Goal: Task Accomplishment & Management: Complete application form

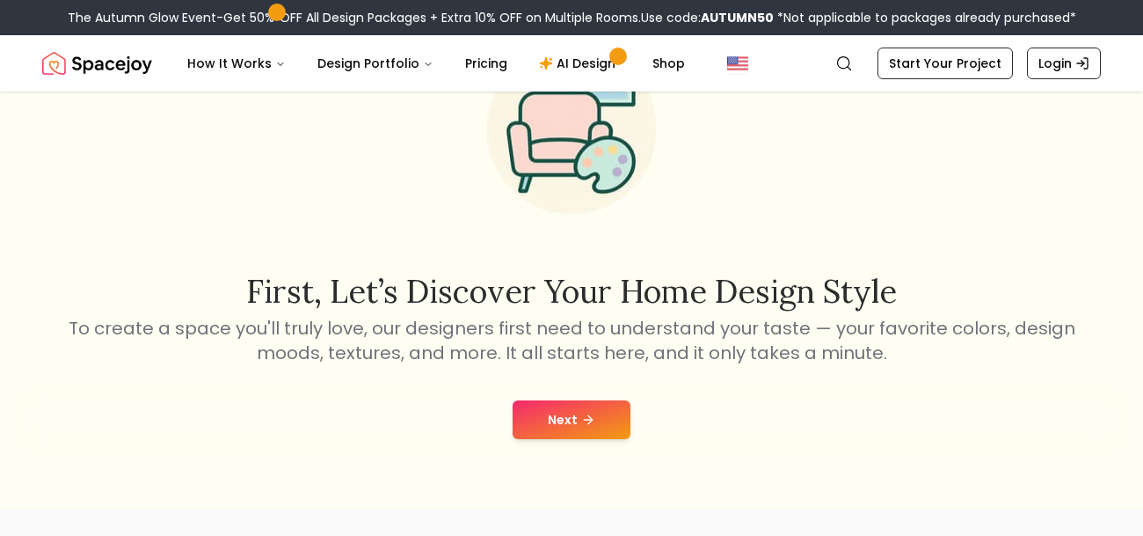
click at [590, 417] on icon at bounding box center [590, 419] width 4 height 8
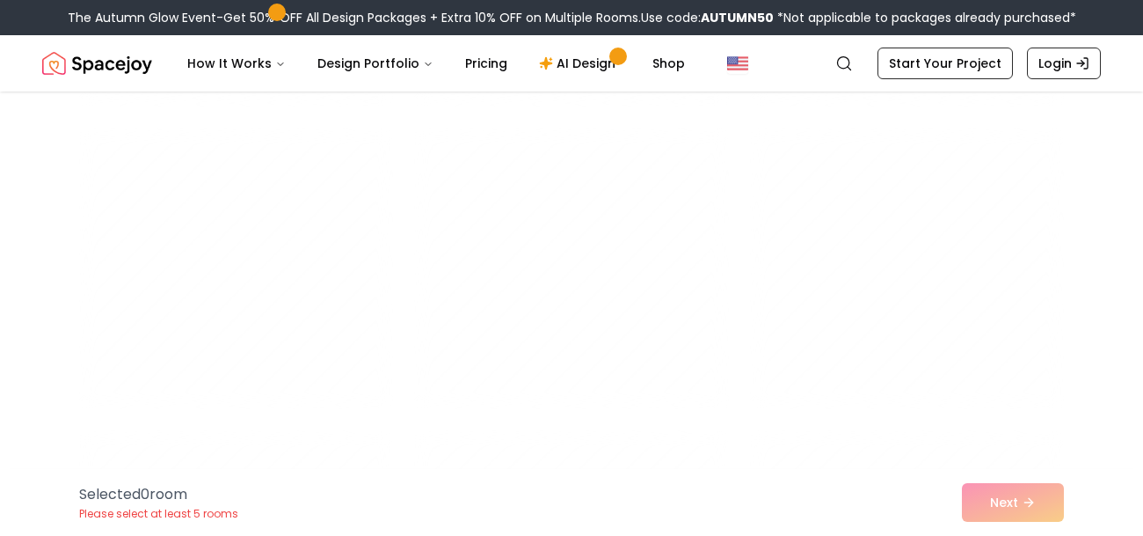
scroll to position [7373, 0]
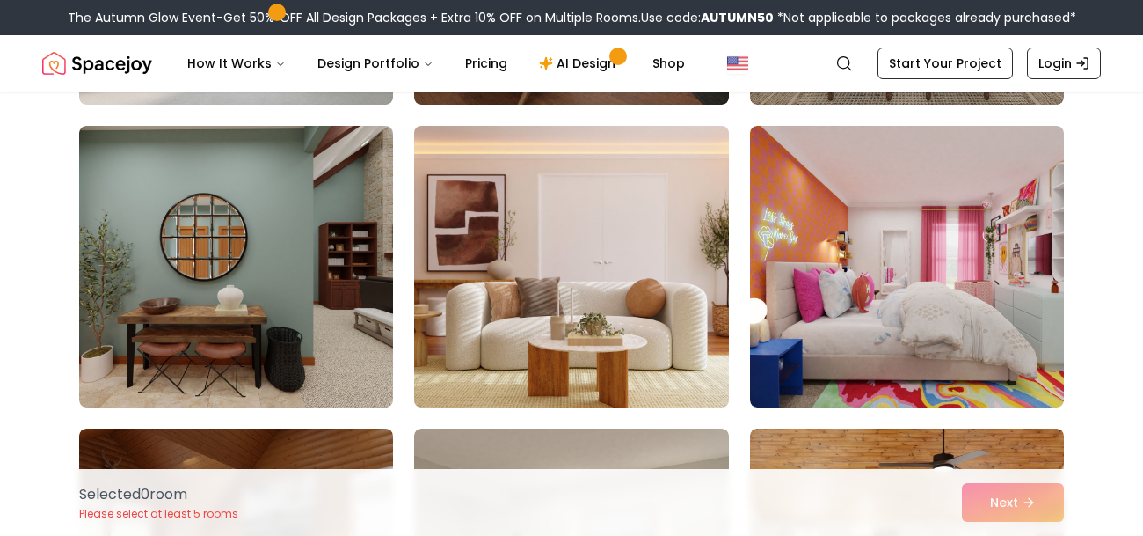
click at [528, 298] on img at bounding box center [571, 266] width 330 height 295
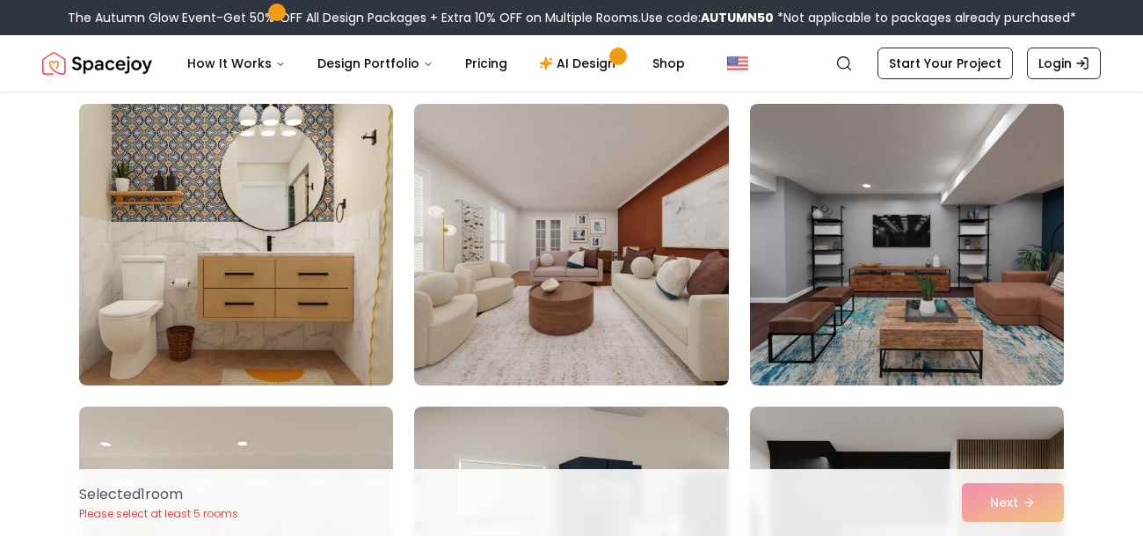
scroll to position [143, 0]
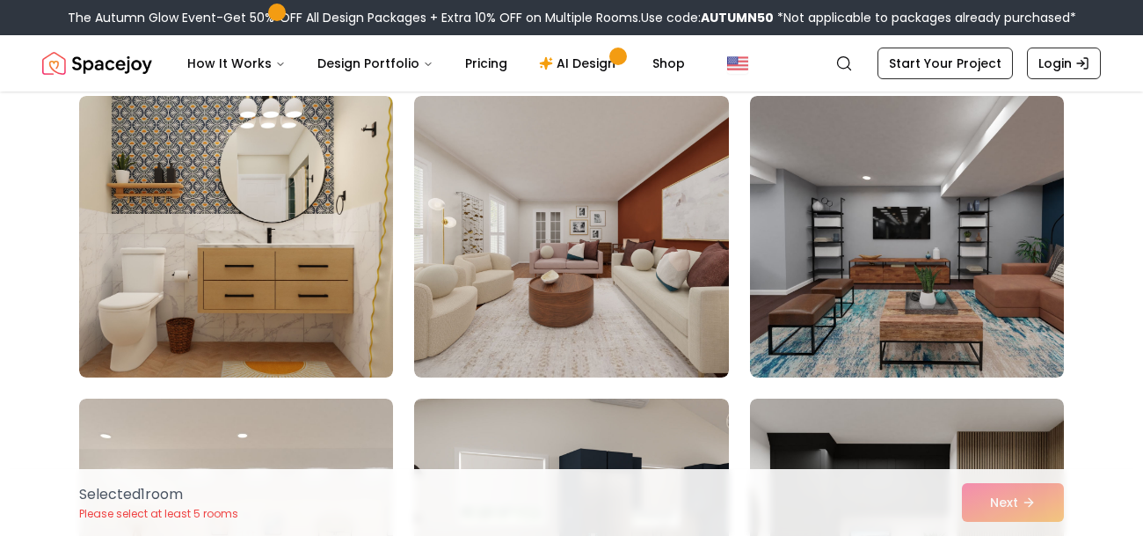
click at [528, 298] on img at bounding box center [571, 236] width 314 height 281
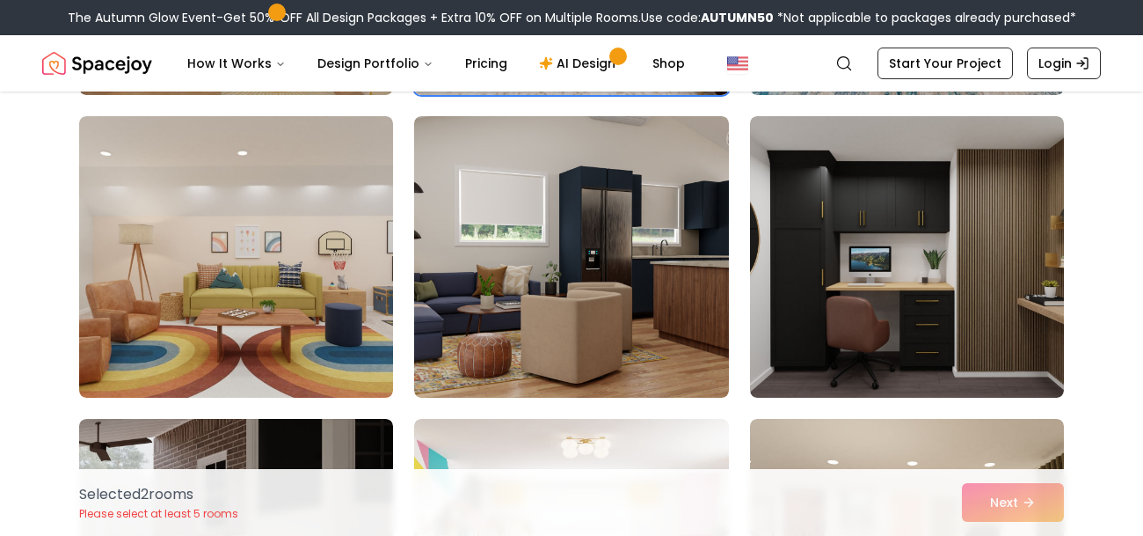
scroll to position [428, 0]
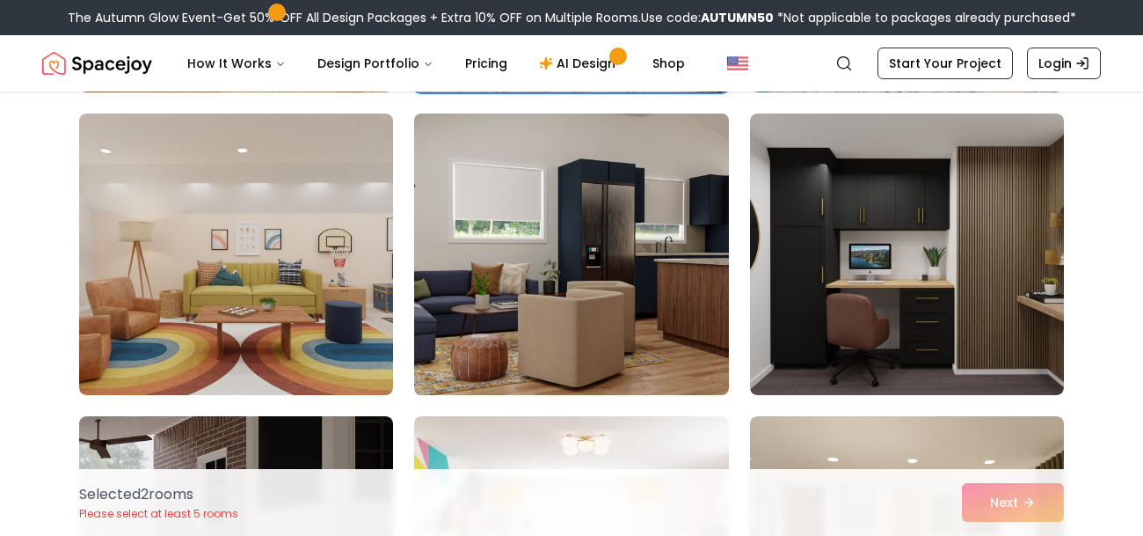
click at [528, 298] on img at bounding box center [571, 253] width 330 height 295
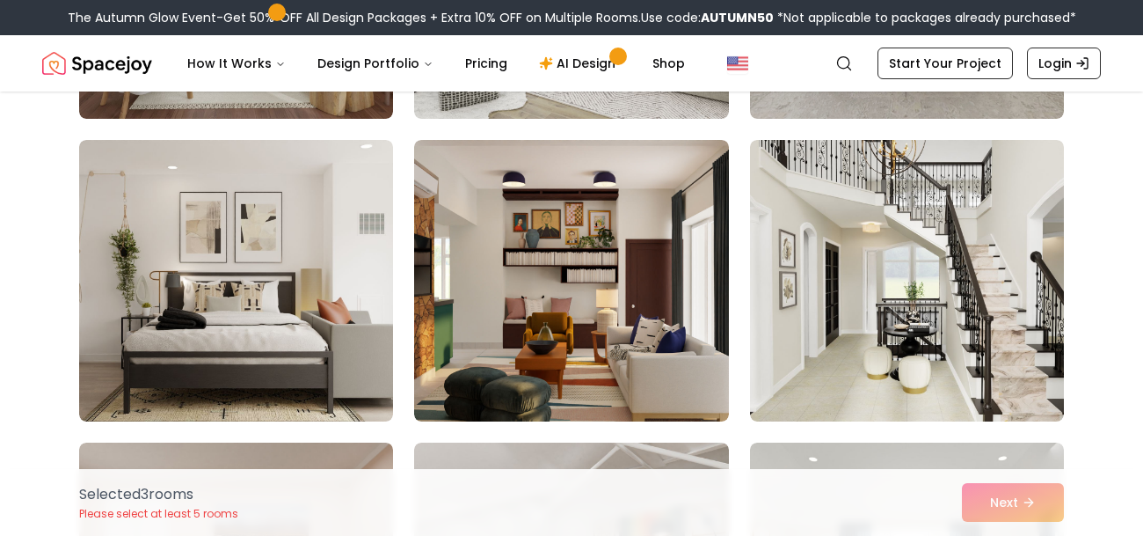
scroll to position [1312, 0]
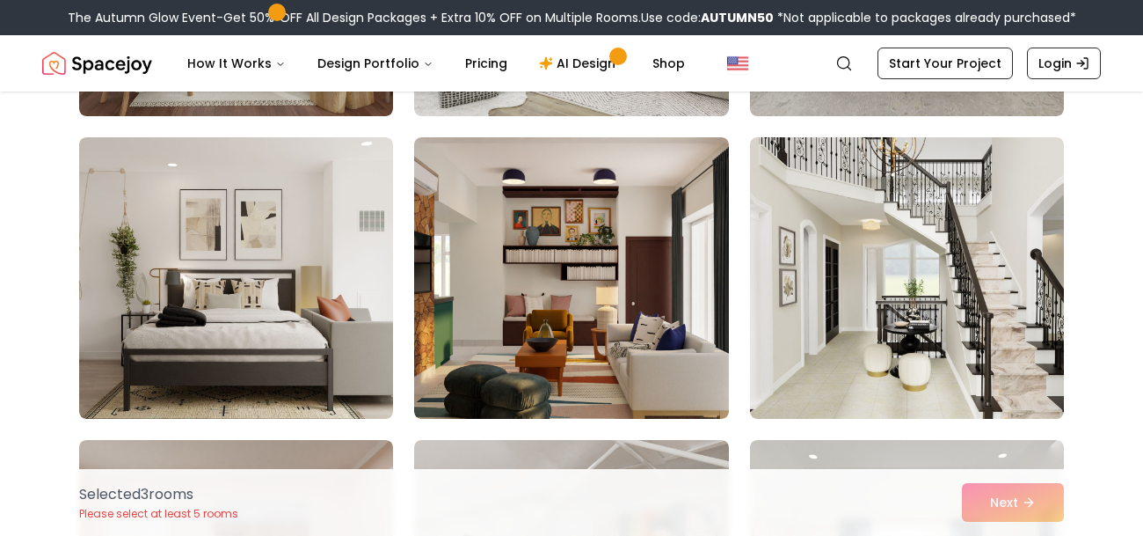
click at [528, 298] on img at bounding box center [571, 277] width 314 height 281
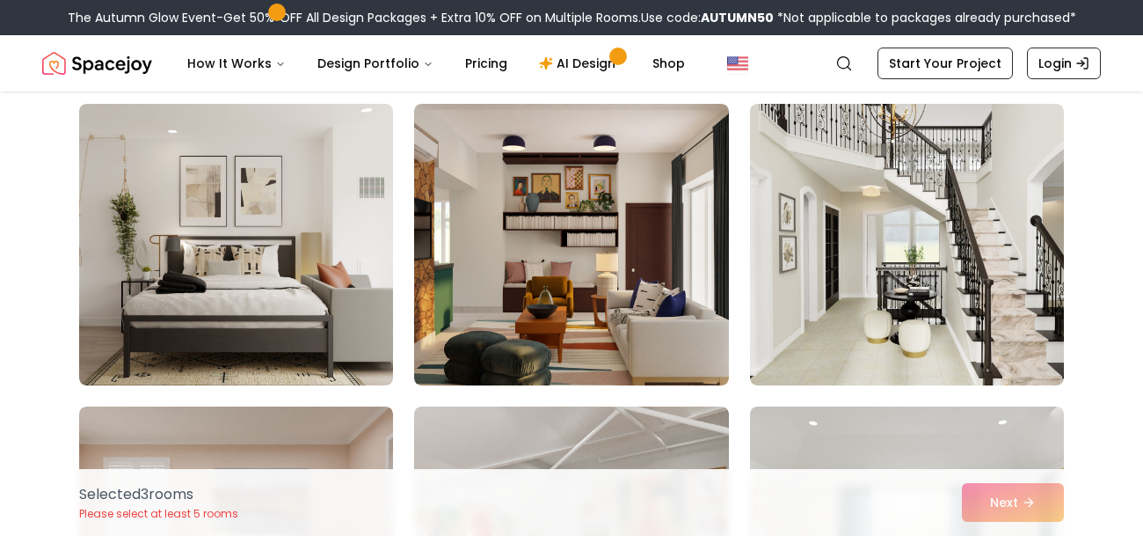
scroll to position [1348, 0]
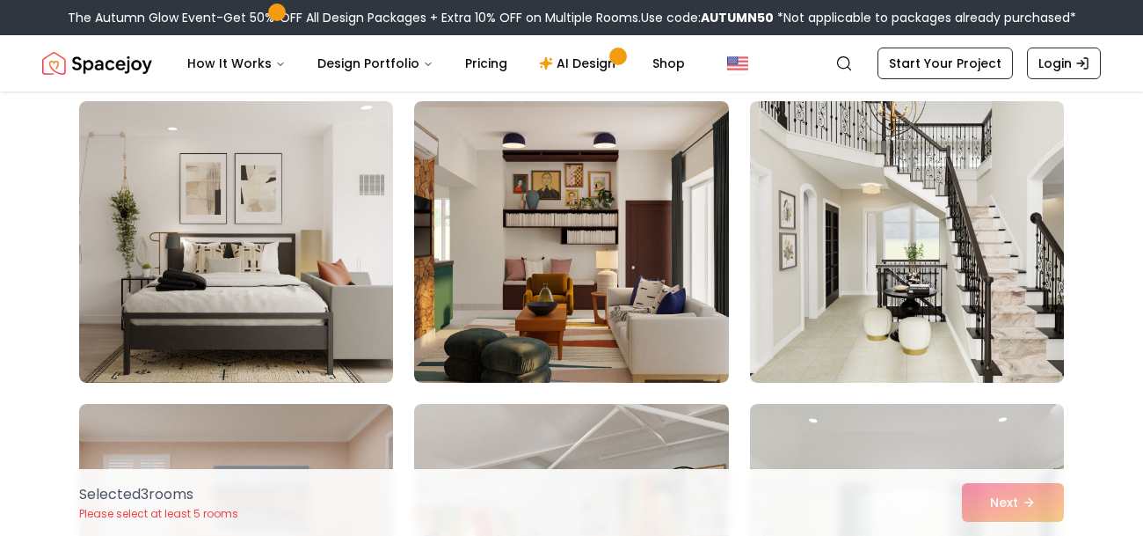
click at [528, 298] on img at bounding box center [571, 241] width 314 height 281
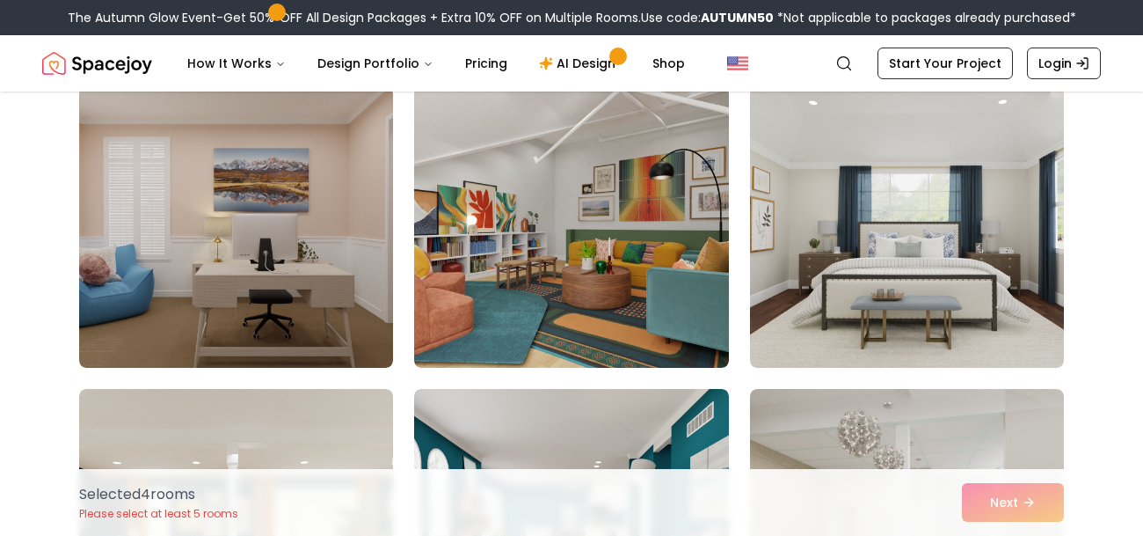
scroll to position [1655, 0]
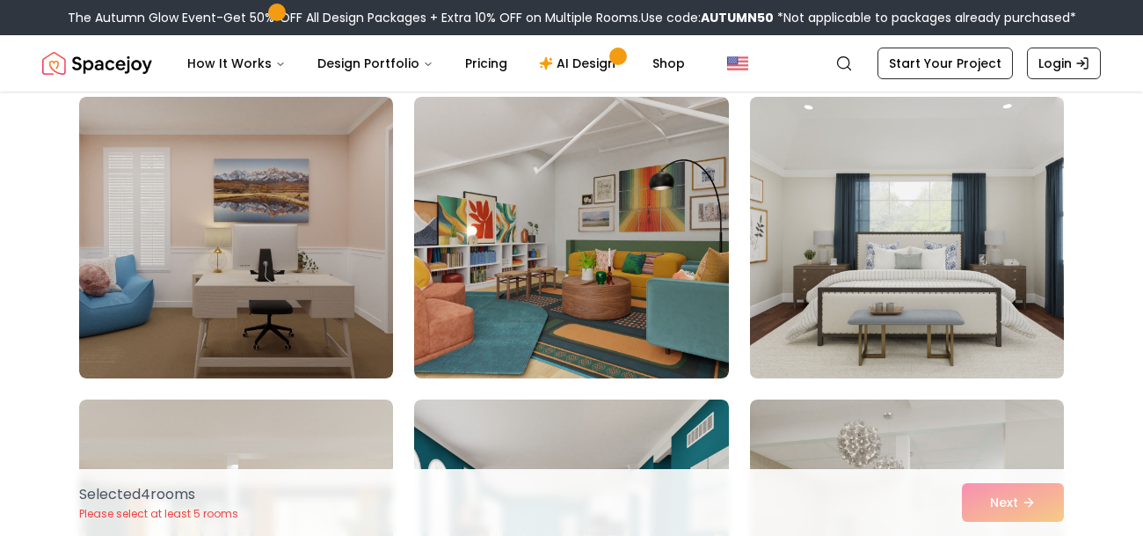
click at [925, 238] on img at bounding box center [907, 237] width 330 height 295
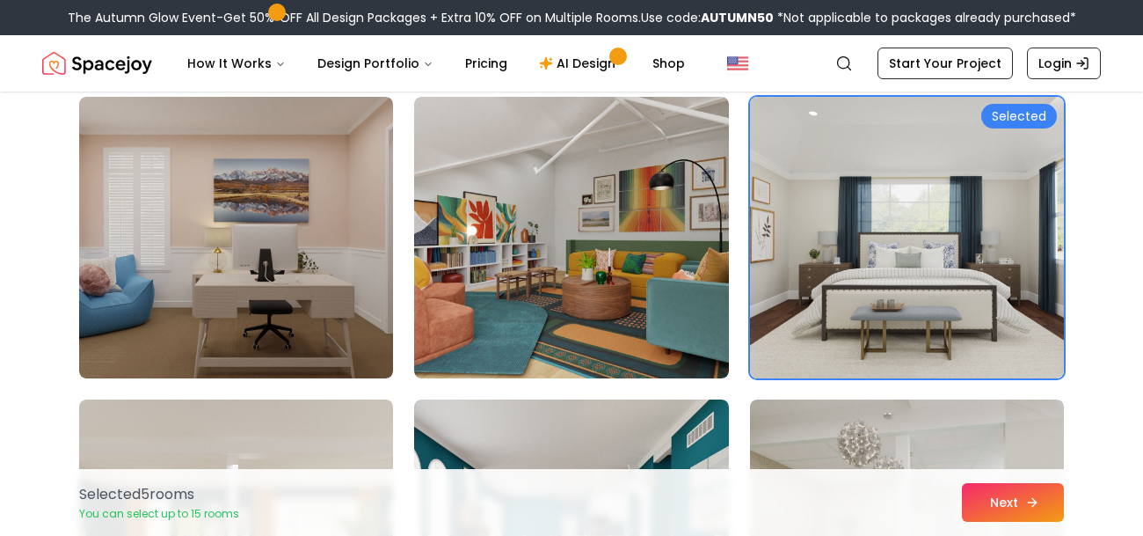
click at [995, 492] on button "Next" at bounding box center [1013, 502] width 102 height 39
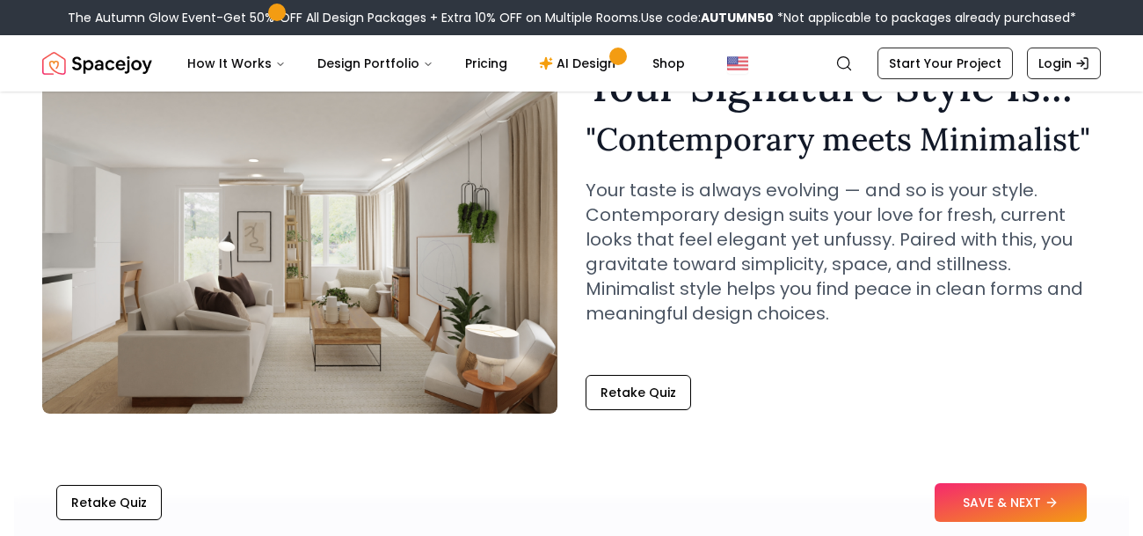
scroll to position [107, 0]
click at [1030, 502] on button "SAVE & NEXT" at bounding box center [1011, 502] width 152 height 39
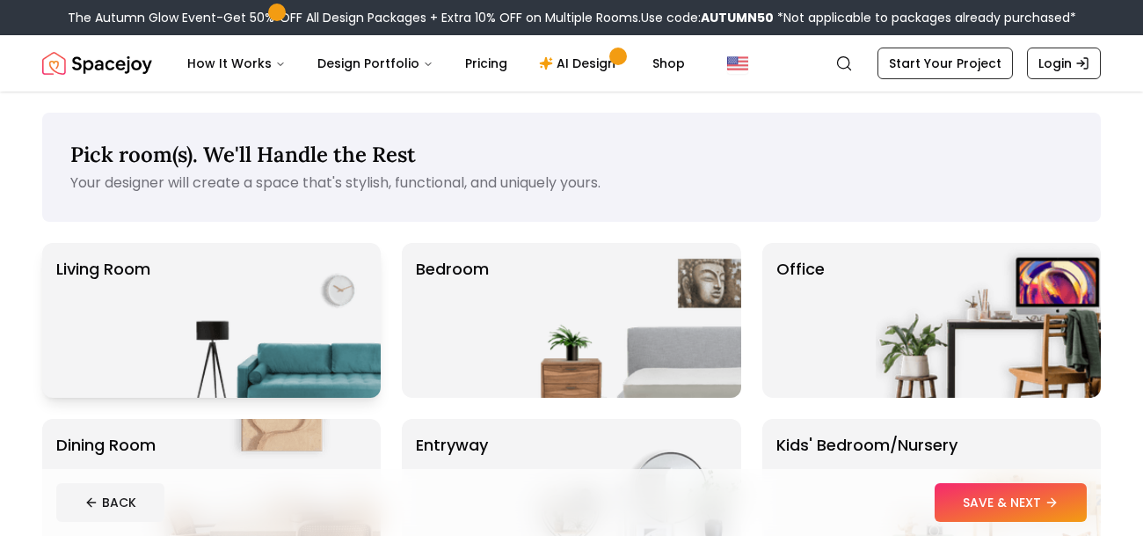
scroll to position [63, 0]
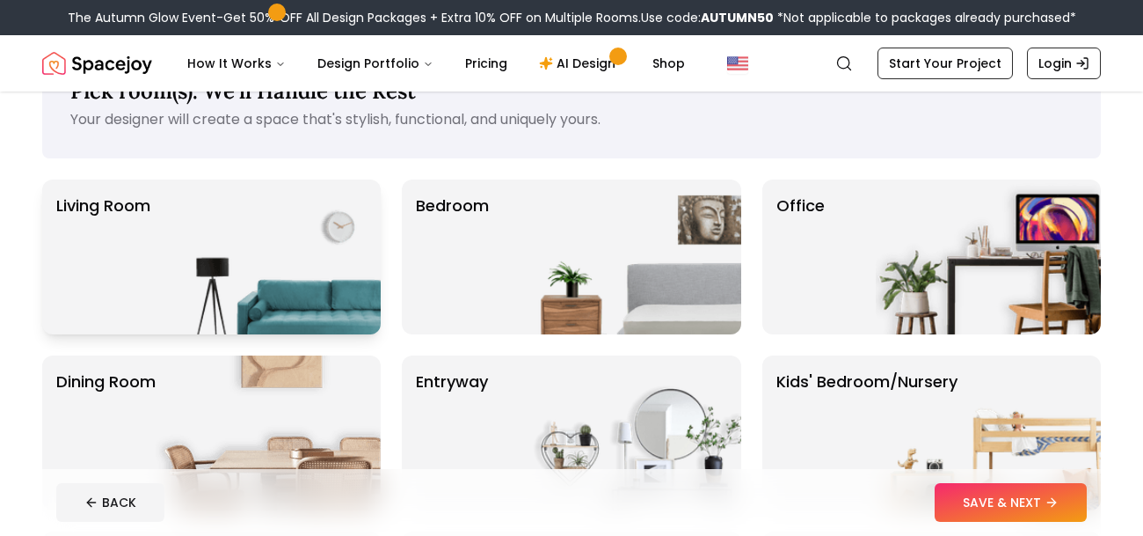
click at [350, 234] on img at bounding box center [268, 256] width 225 height 155
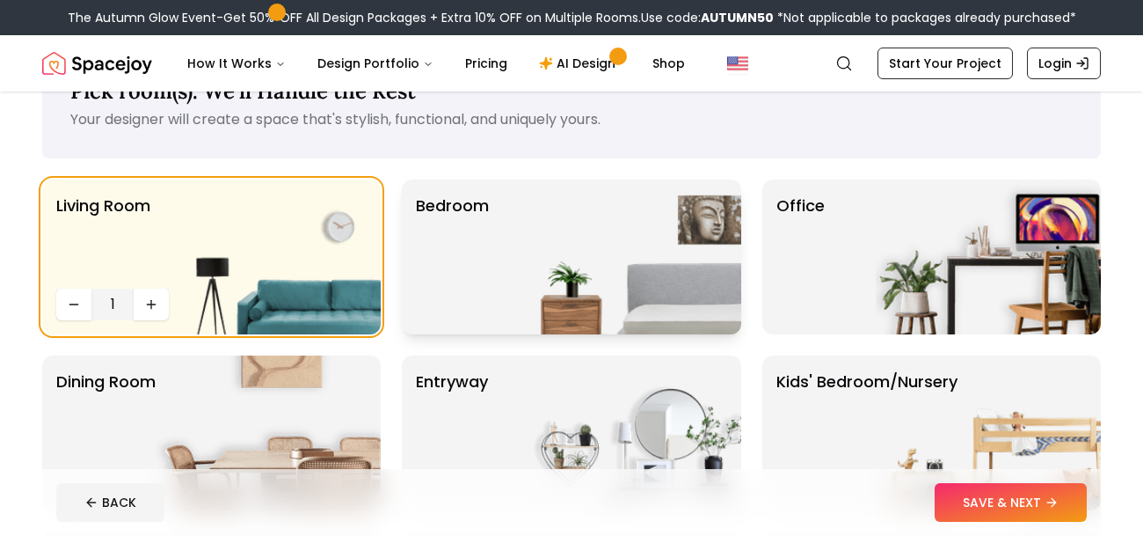
click at [485, 245] on p "Bedroom" at bounding box center [452, 256] width 73 height 127
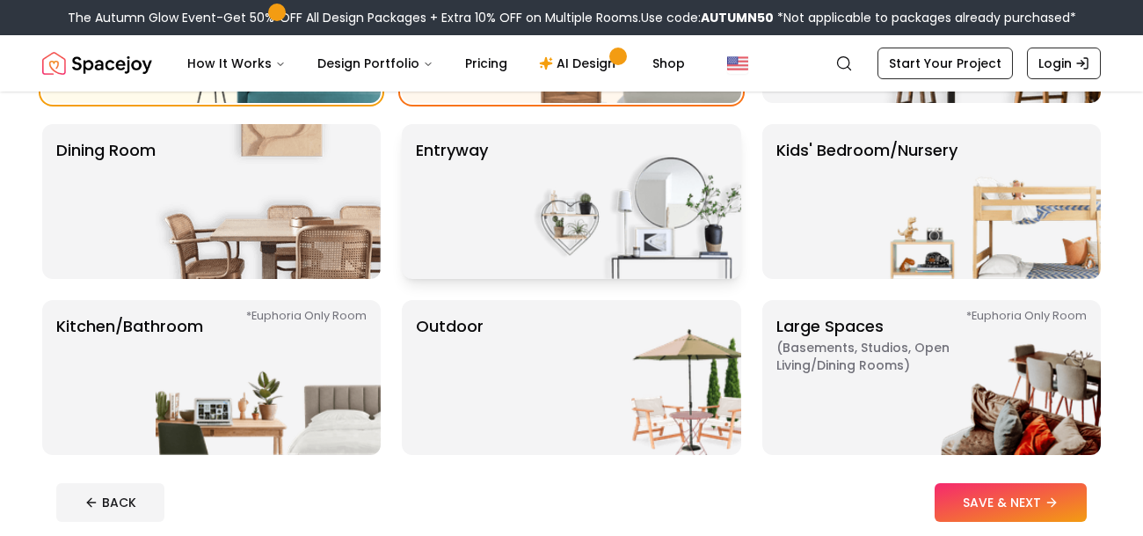
scroll to position [300, 0]
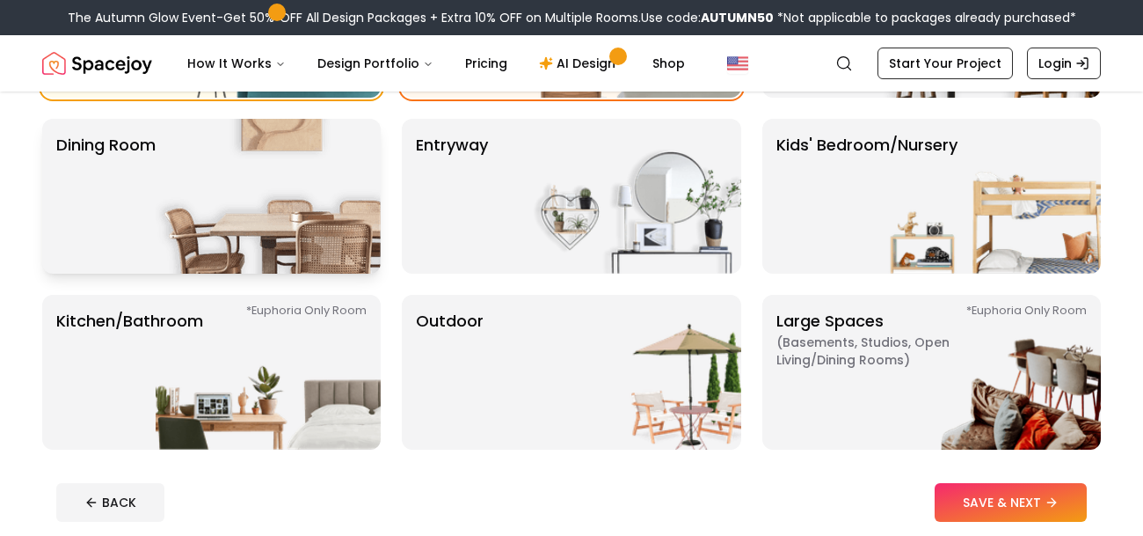
click at [243, 213] on img at bounding box center [268, 196] width 225 height 155
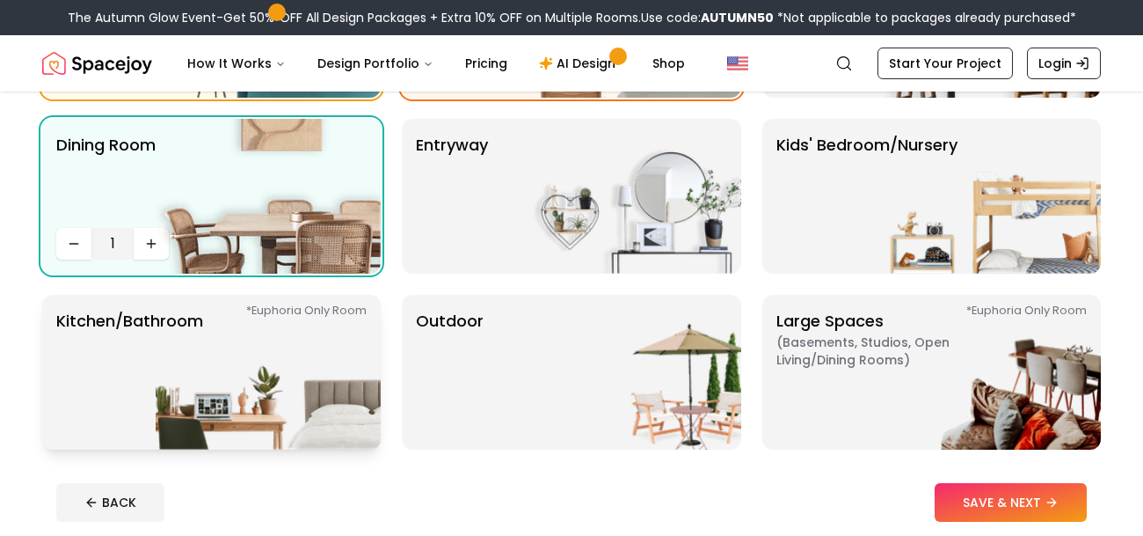
scroll to position [312, 0]
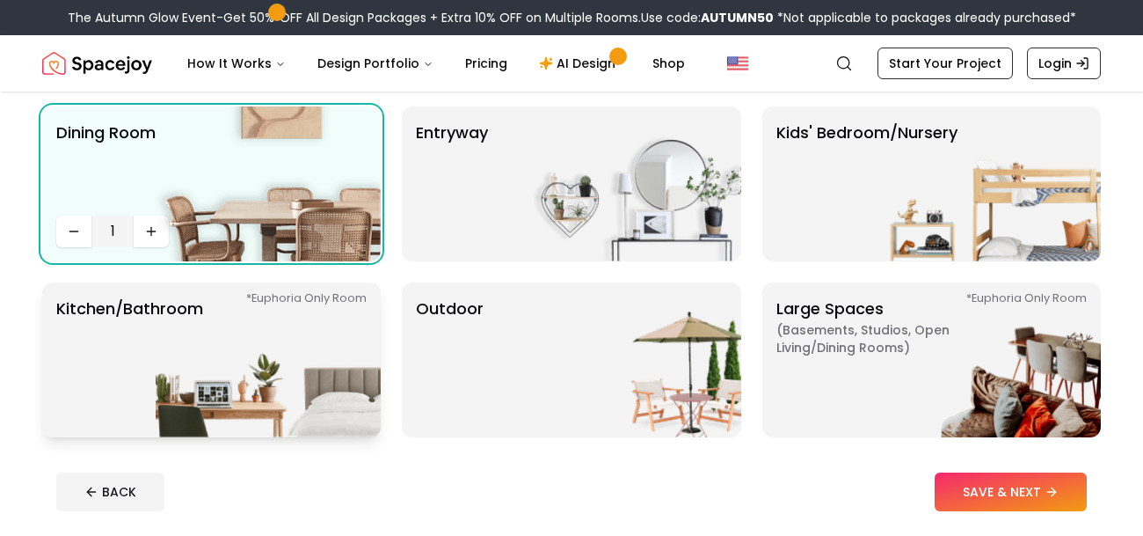
click at [270, 310] on img at bounding box center [268, 359] width 225 height 155
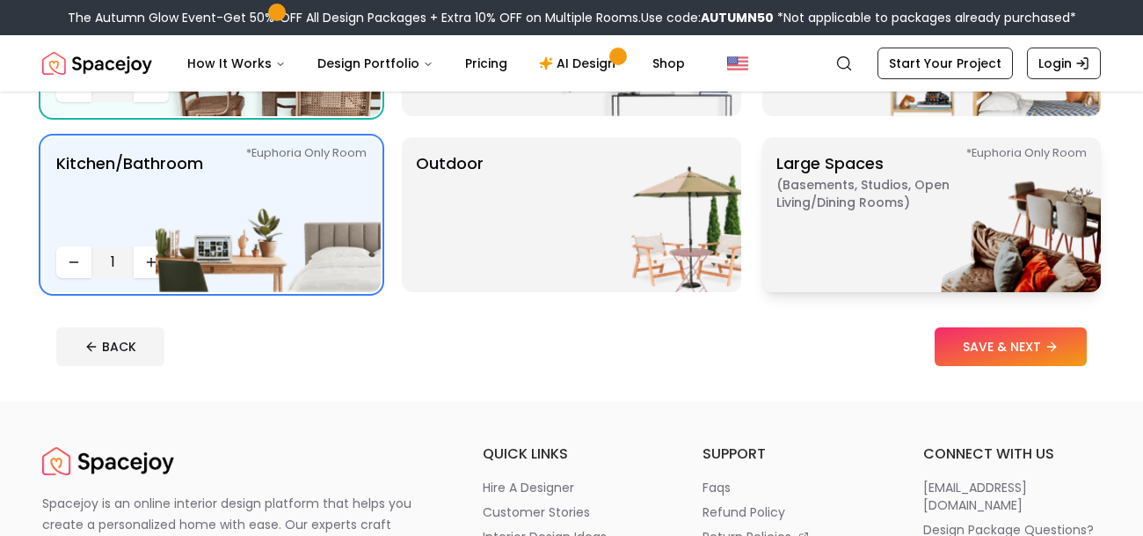
scroll to position [449, 0]
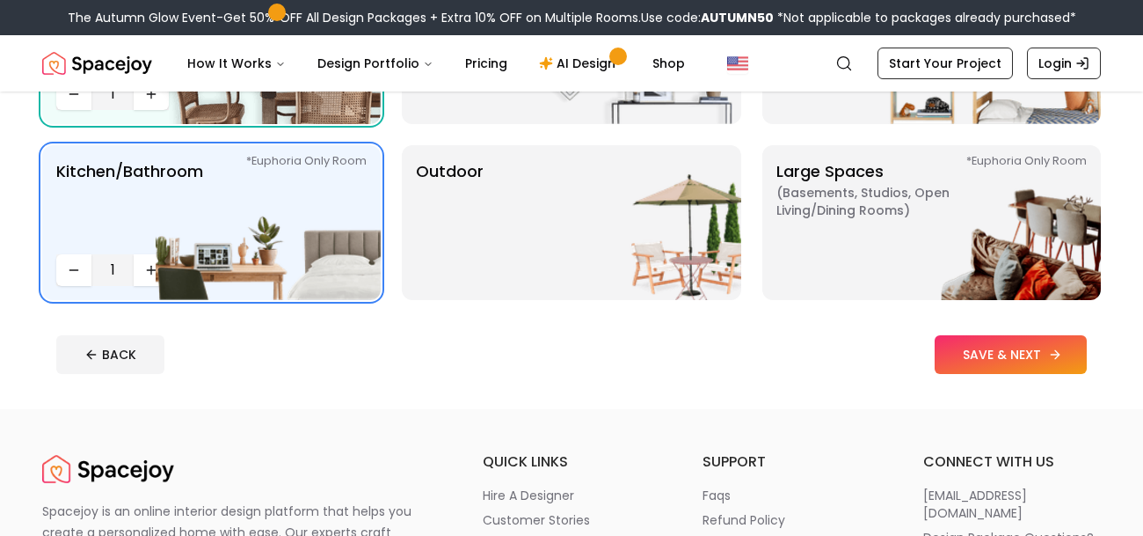
click at [980, 353] on button "SAVE & NEXT" at bounding box center [1011, 354] width 152 height 39
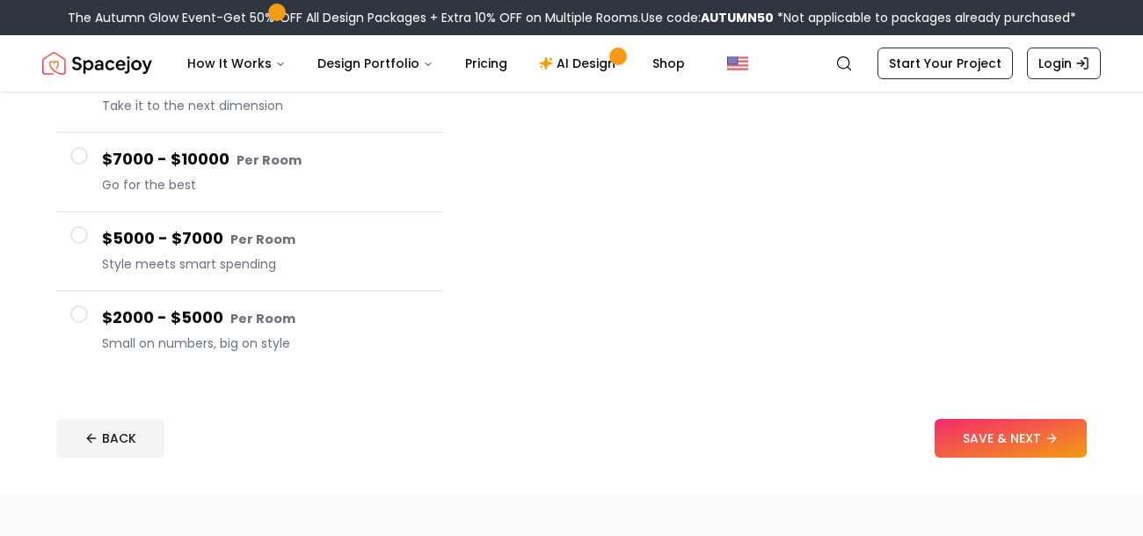
scroll to position [299, 0]
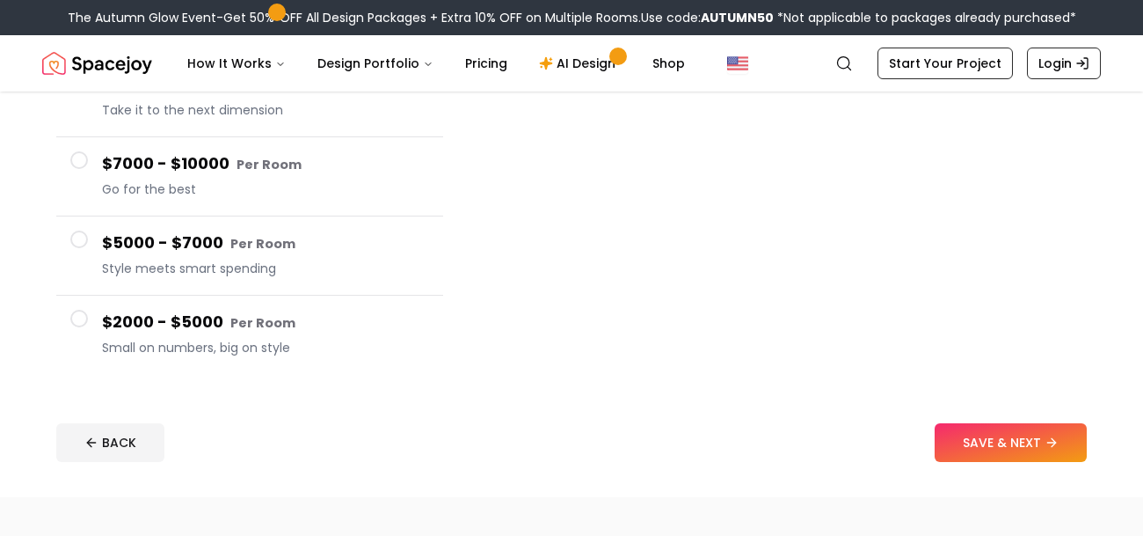
click at [208, 311] on h4 "$2000 - $5000 Per Room" at bounding box center [265, 323] width 327 height 26
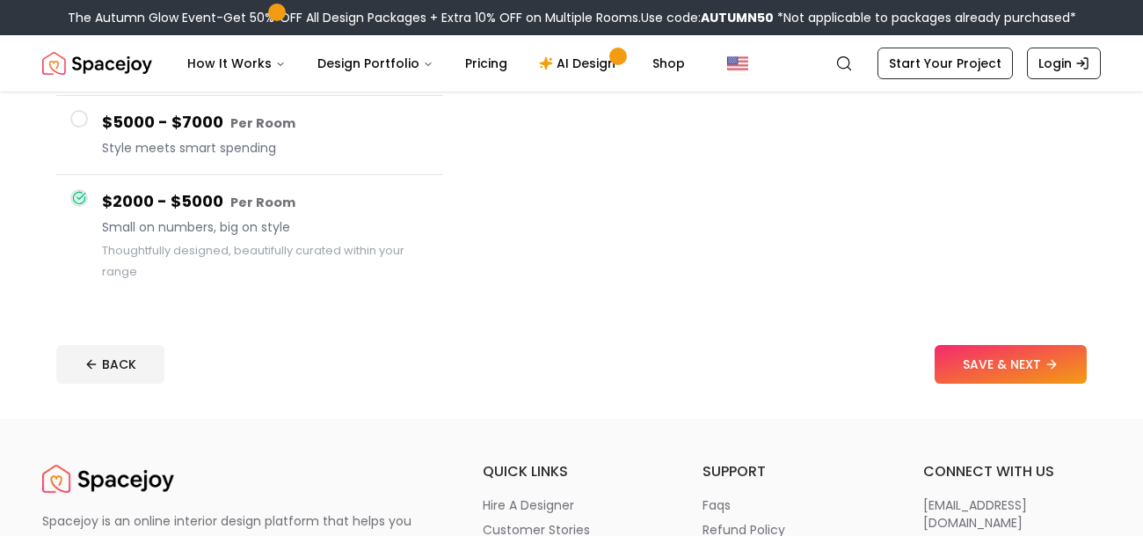
scroll to position [410, 0]
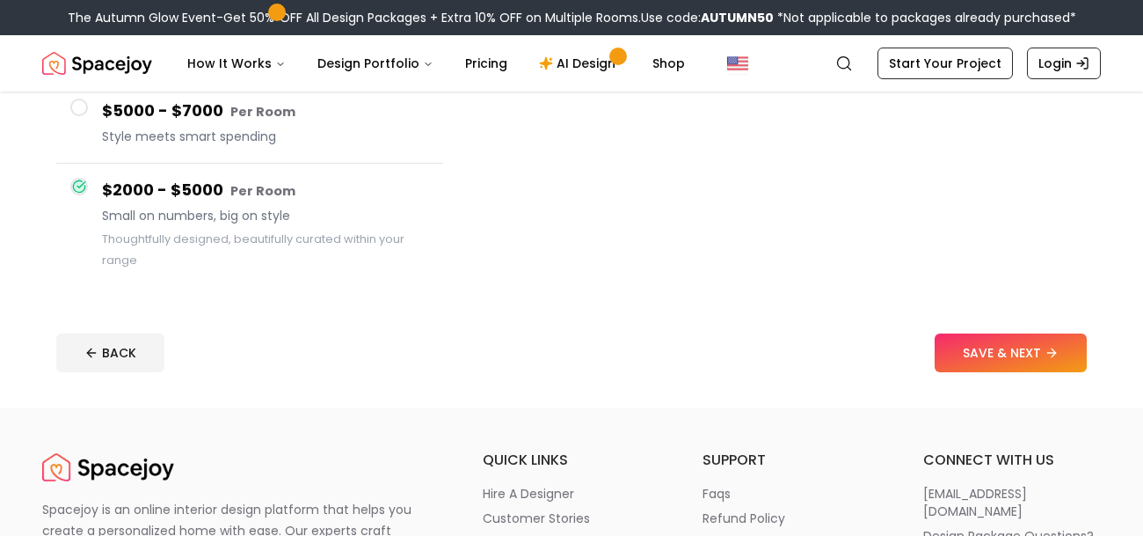
click at [927, 325] on footer "BACK SAVE & NEXT" at bounding box center [571, 352] width 1059 height 67
click at [938, 348] on button "SAVE & NEXT" at bounding box center [1011, 352] width 152 height 39
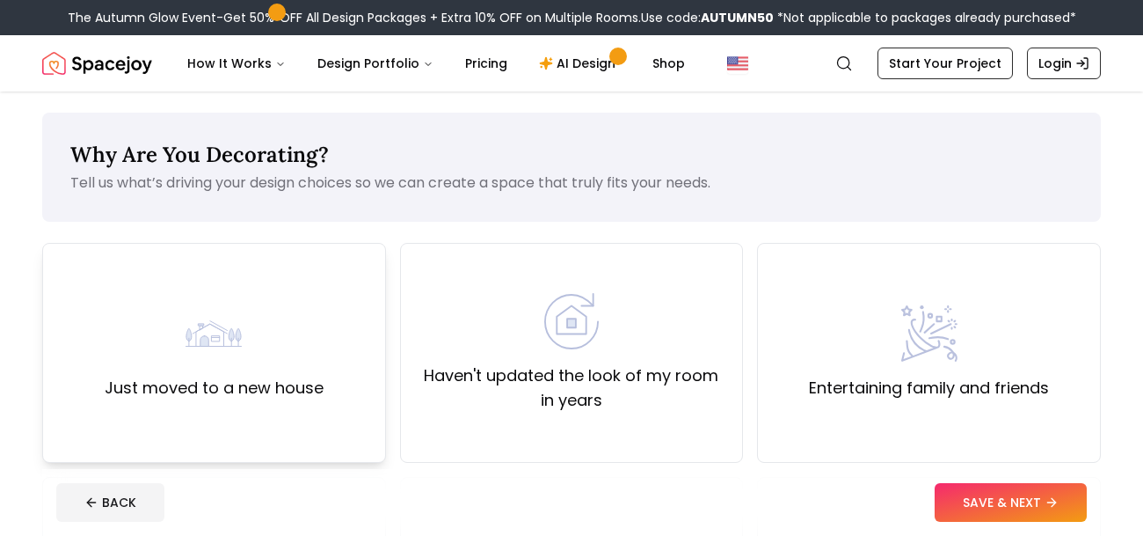
click at [321, 318] on div "Just moved to a new house" at bounding box center [214, 352] width 219 height 95
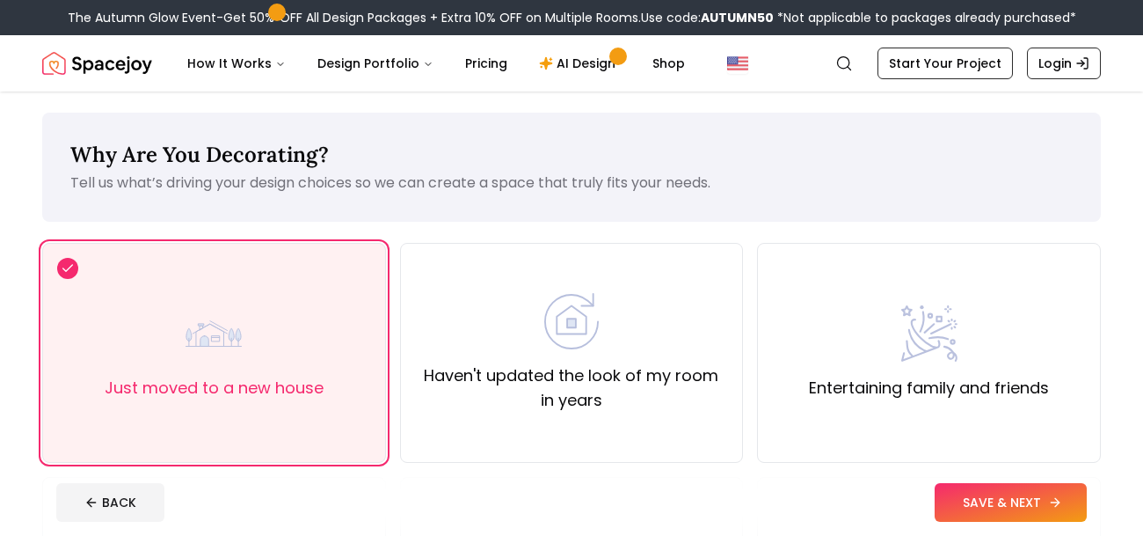
click at [992, 506] on button "SAVE & NEXT" at bounding box center [1011, 502] width 152 height 39
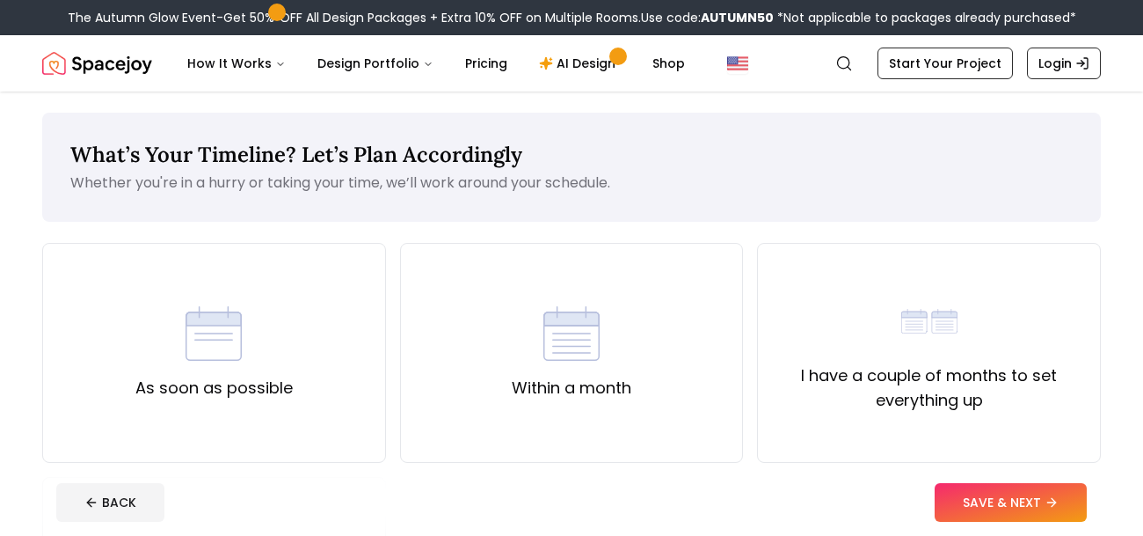
click at [752, 356] on div "As soon as possible Within a month I have a couple of months to set everything …" at bounding box center [571, 470] width 1059 height 454
click at [780, 354] on div "I have a couple of months to set everything up" at bounding box center [929, 353] width 314 height 120
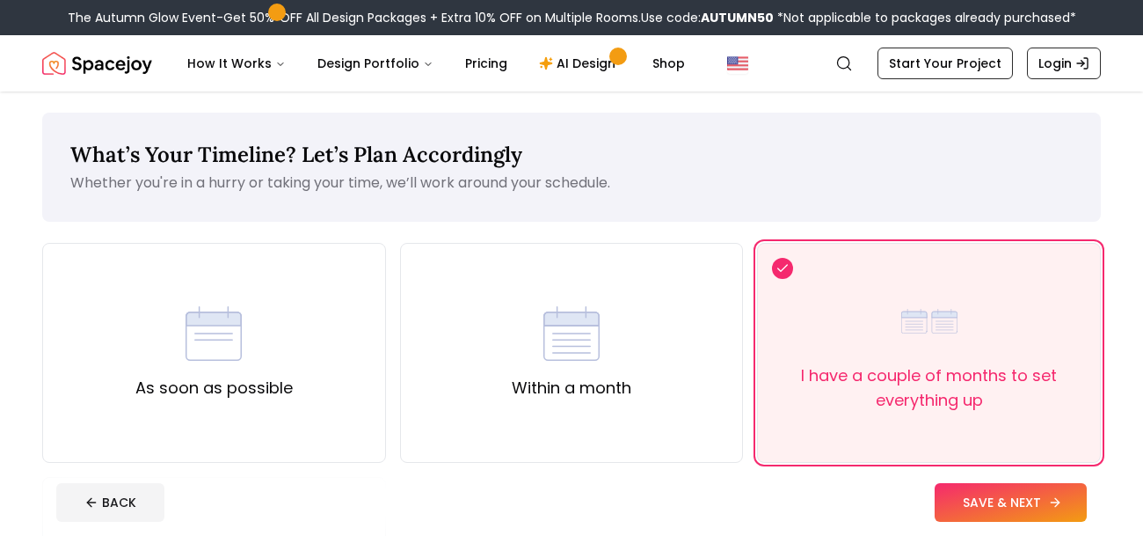
click at [964, 500] on button "SAVE & NEXT" at bounding box center [1011, 502] width 152 height 39
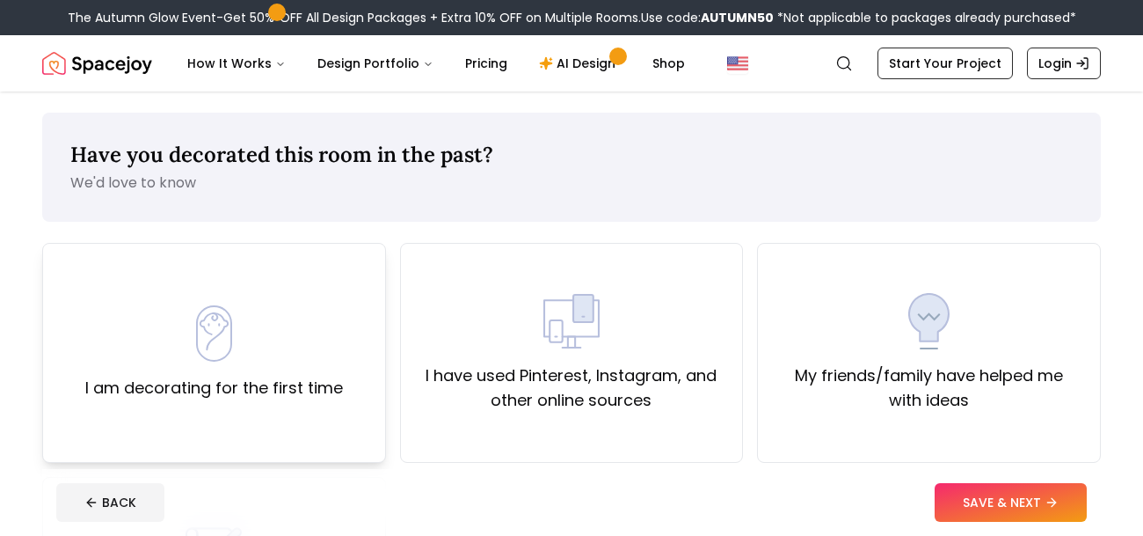
click at [288, 338] on div "I am decorating for the first time" at bounding box center [214, 352] width 258 height 95
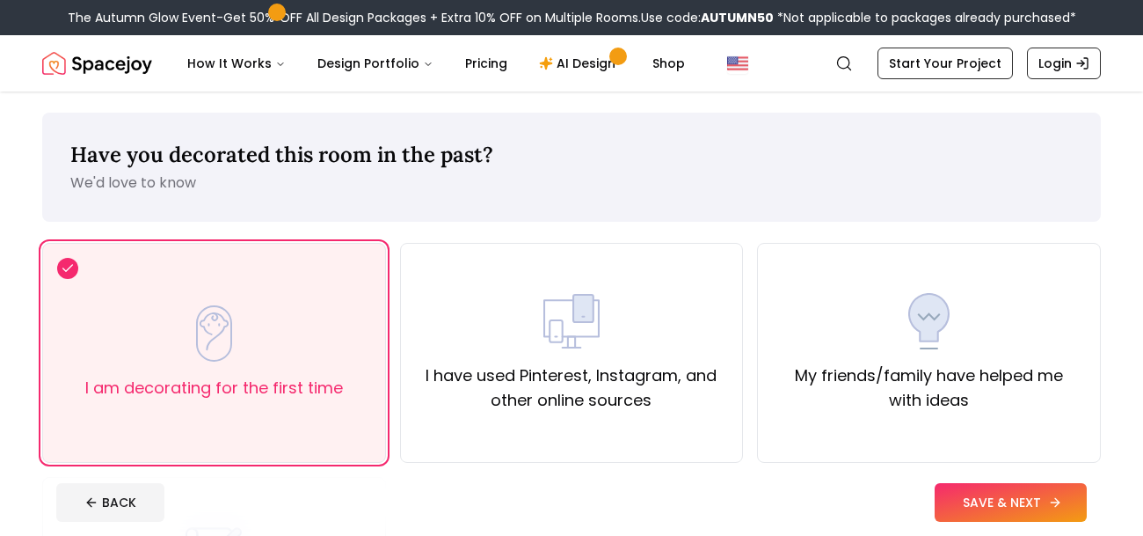
click at [960, 483] on button "SAVE & NEXT" at bounding box center [1011, 502] width 152 height 39
click at [960, 483] on div "BACK SAVE & NEXT" at bounding box center [571, 502] width 1031 height 39
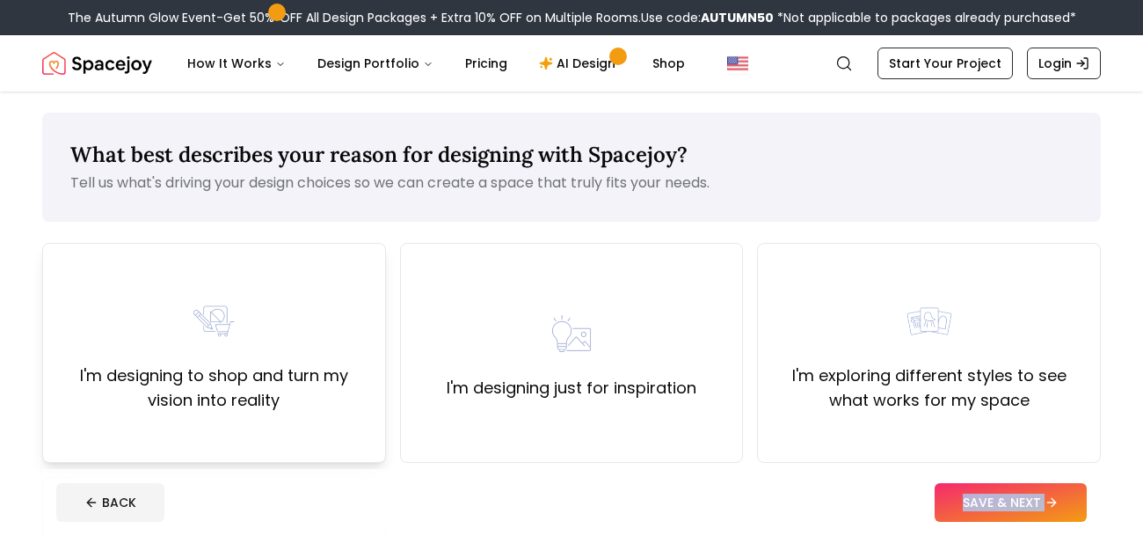
click at [220, 324] on img at bounding box center [214, 321] width 56 height 56
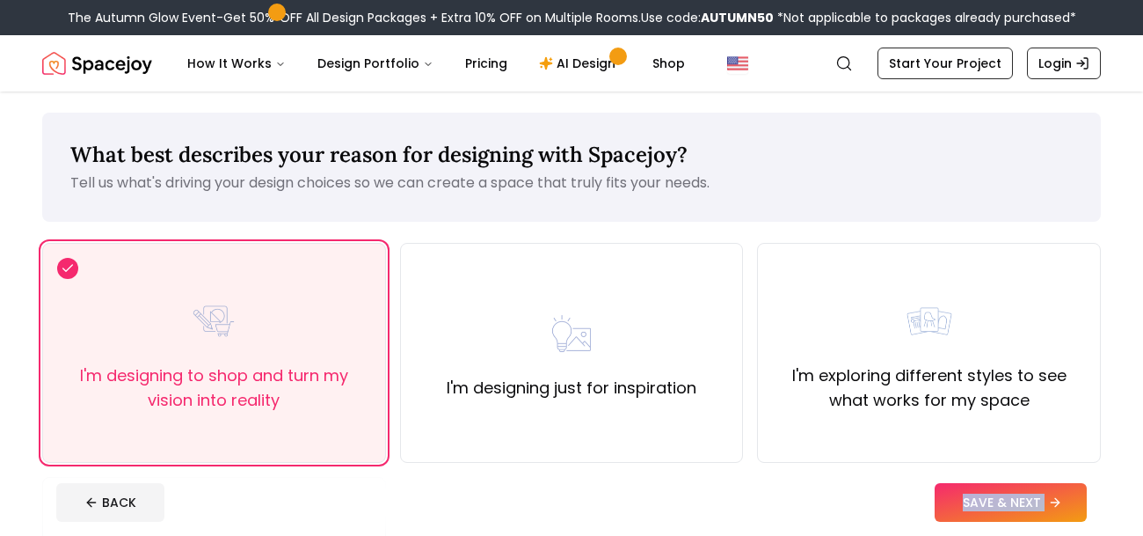
click at [976, 486] on button "SAVE & NEXT" at bounding box center [1011, 502] width 152 height 39
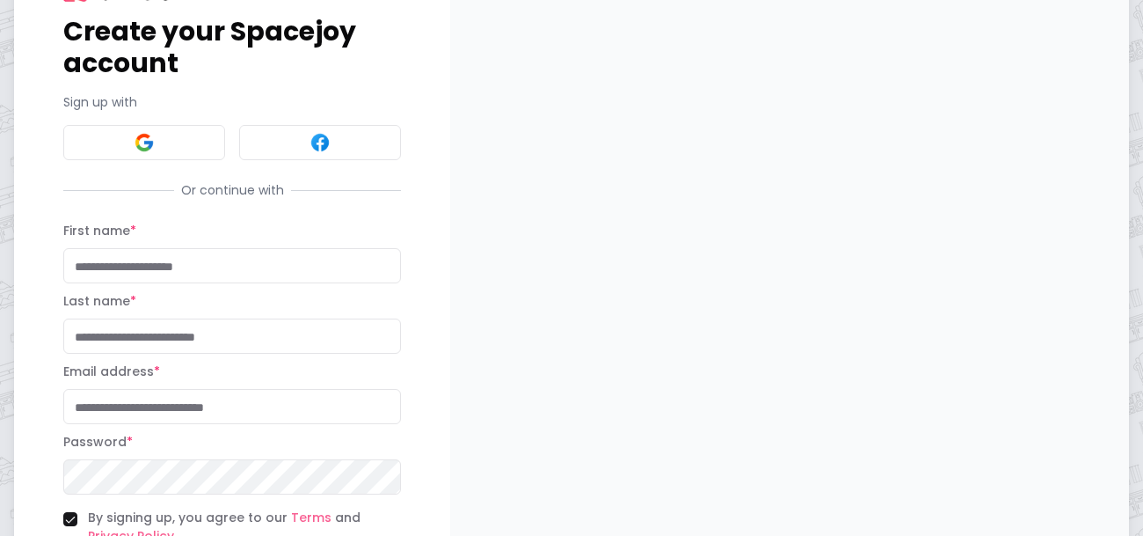
scroll to position [106, 0]
